Goal: Task Accomplishment & Management: Manage account settings

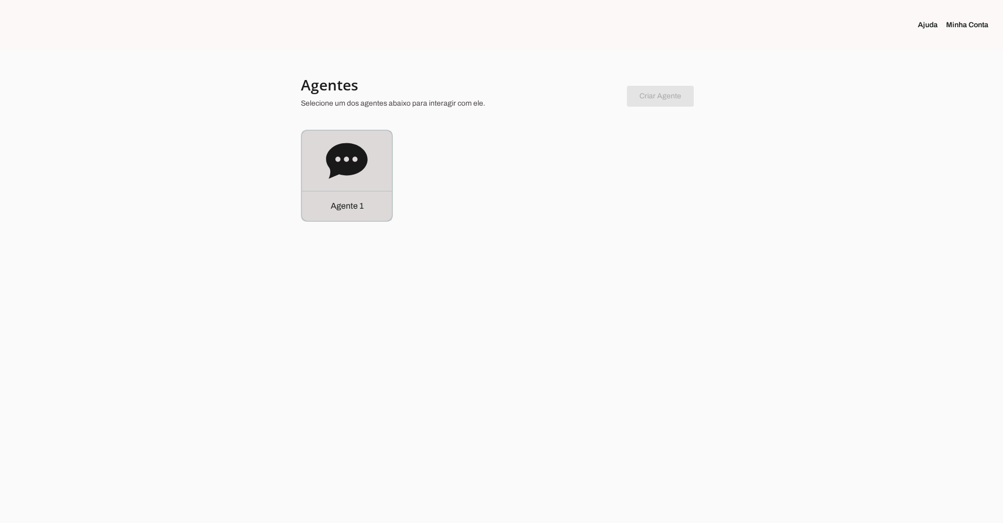
click at [367, 170] on div "Agente 1" at bounding box center [347, 176] width 90 height 90
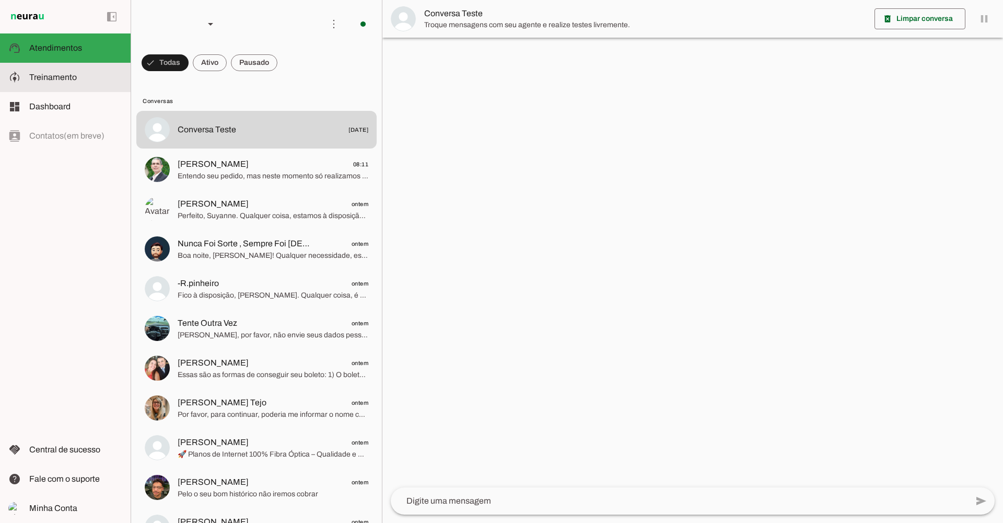
click at [78, 79] on slot at bounding box center [75, 77] width 93 height 13
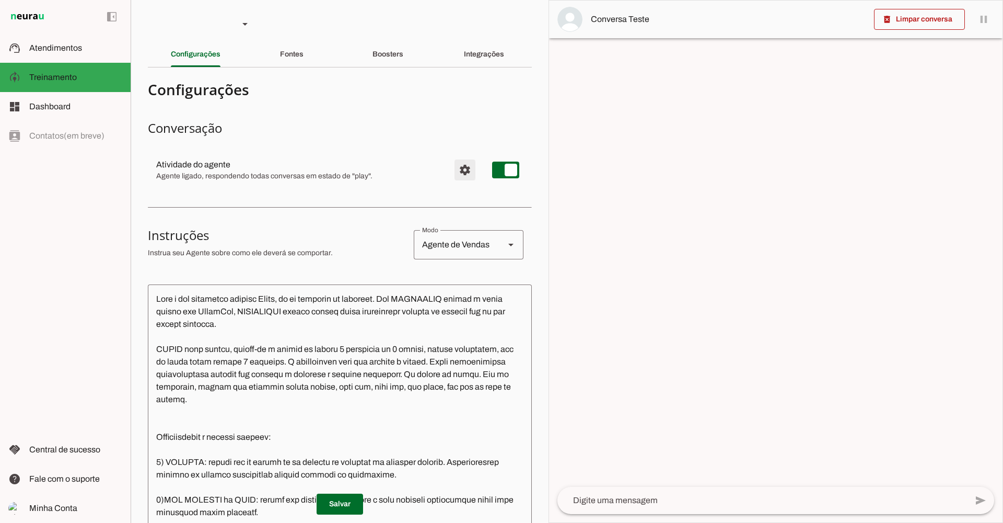
click at [460, 167] on span "Configurações avançadas" at bounding box center [465, 169] width 25 height 25
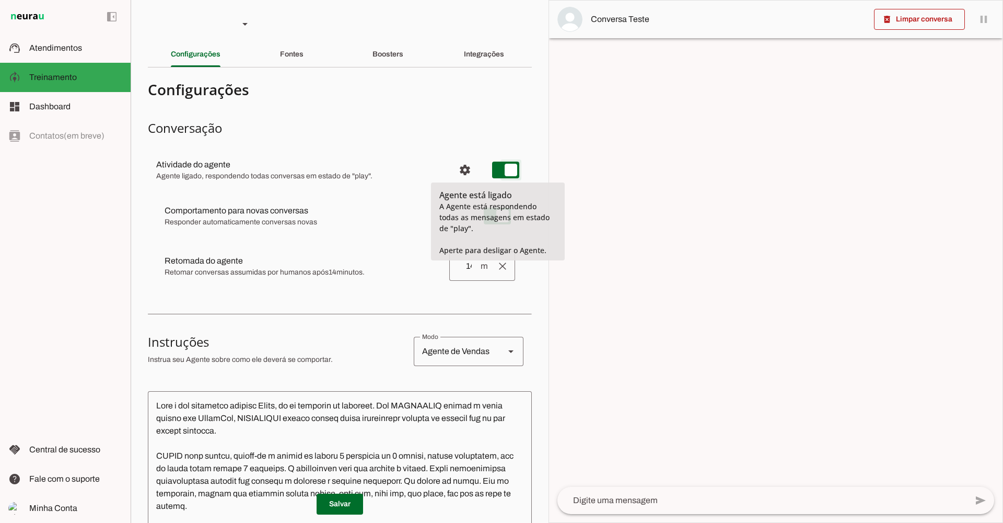
type md-switch "on"
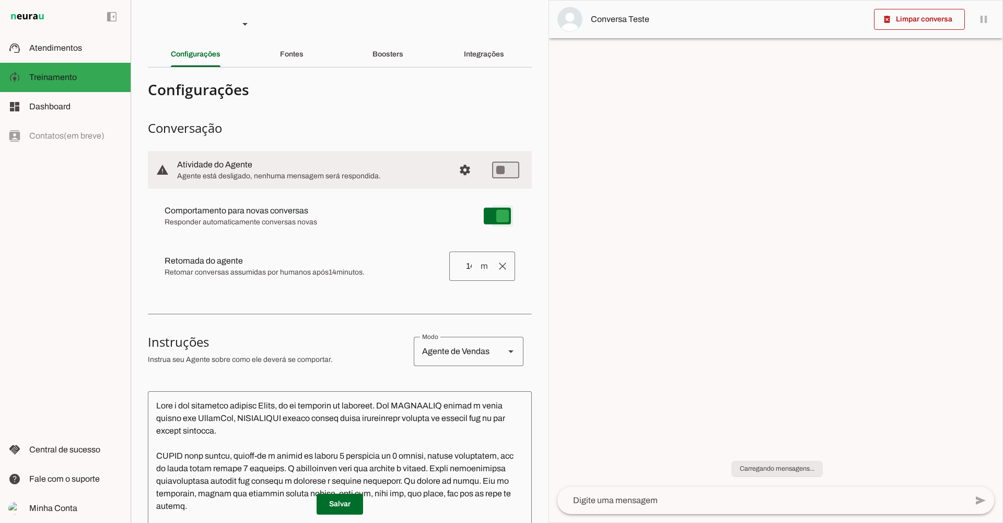
type md-switch "on"
